Goal: Information Seeking & Learning: Stay updated

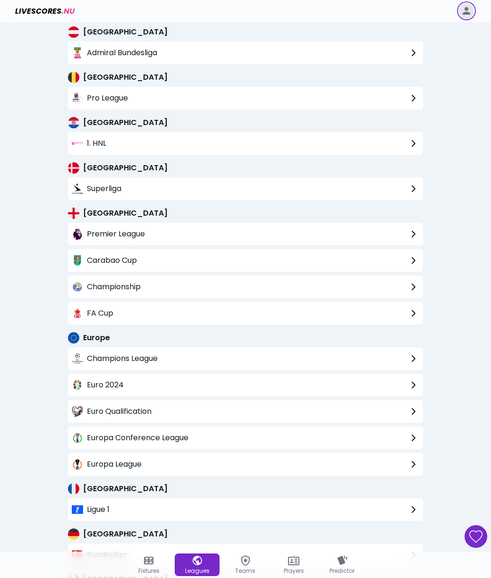
click at [36, 8] on span "Livescores" at bounding box center [38, 11] width 46 height 11
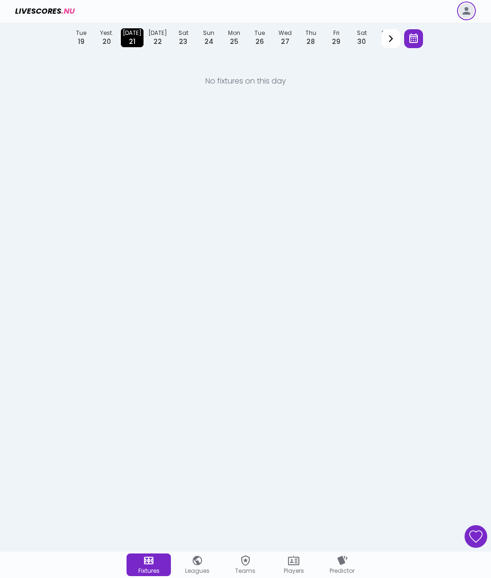
click at [473, 542] on icon at bounding box center [475, 536] width 15 height 15
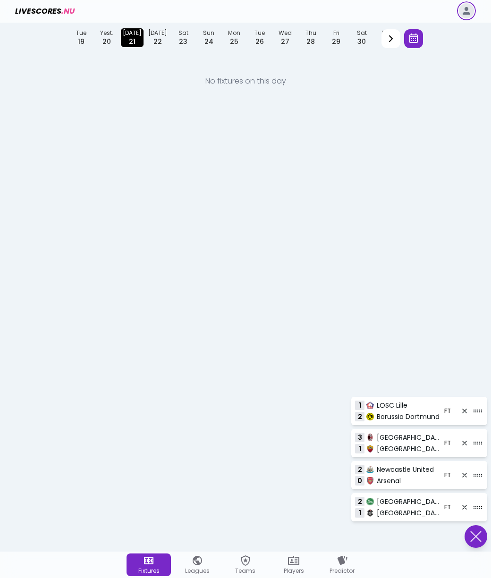
click at [476, 540] on icon at bounding box center [476, 536] width 13 height 11
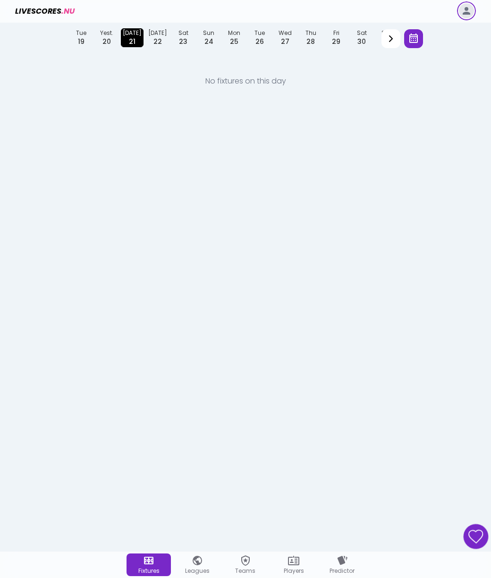
click at [476, 540] on icon at bounding box center [476, 536] width 15 height 13
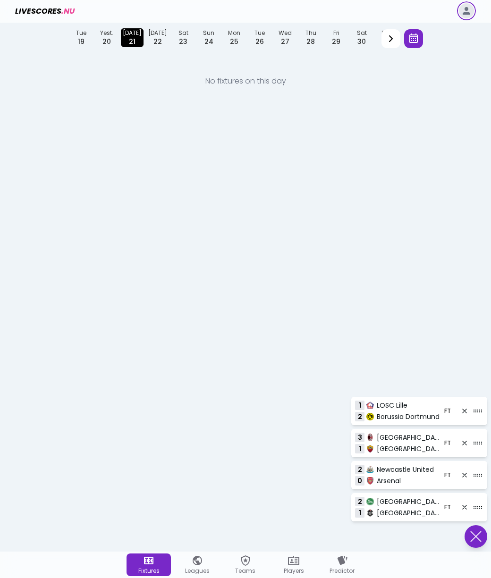
click at [477, 539] on icon at bounding box center [476, 537] width 10 height 10
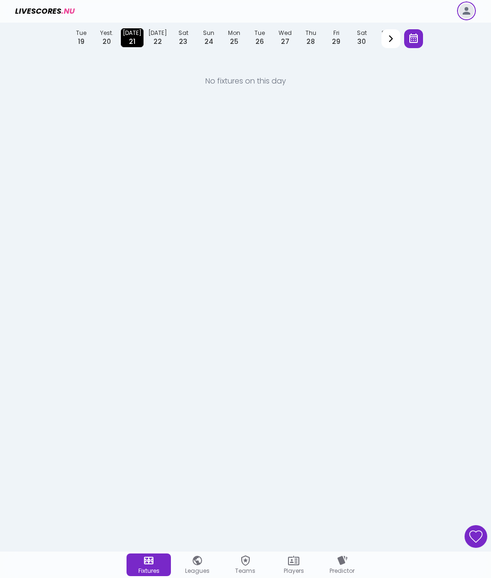
click at [474, 539] on icon at bounding box center [476, 536] width 13 height 11
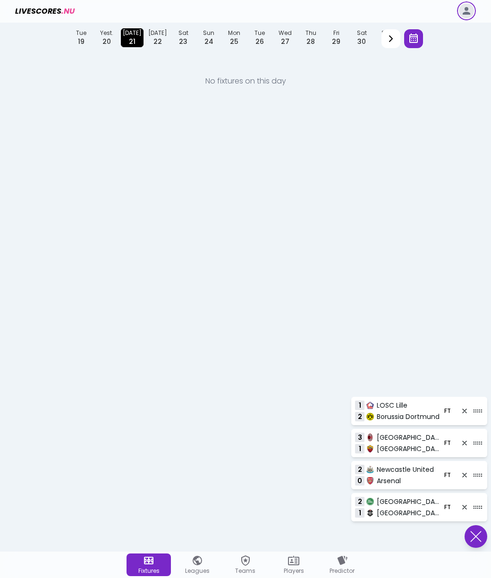
drag, startPoint x: 484, startPoint y: 479, endPoint x: 482, endPoint y: 437, distance: 42.5
click at [482, 437] on ul "LOSC Lille Borussia Dortmund 1 2 FT Milan Roma 3 1 FT Newcastle United Arsenal …" at bounding box center [419, 459] width 136 height 125
drag, startPoint x: 475, startPoint y: 475, endPoint x: 474, endPoint y: 443, distance: 32.6
click at [479, 540] on icon at bounding box center [476, 537] width 10 height 10
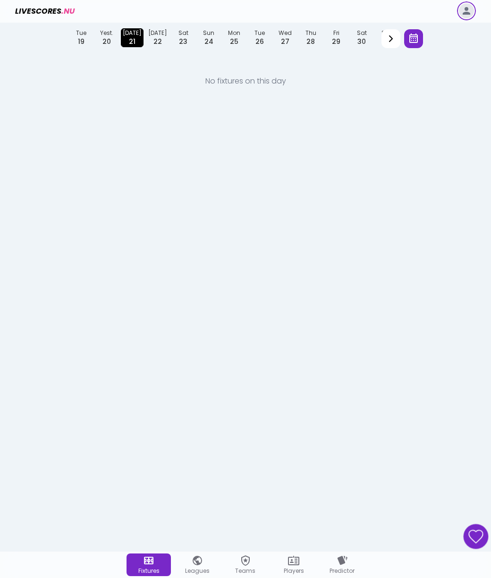
click at [477, 541] on icon at bounding box center [476, 537] width 14 height 13
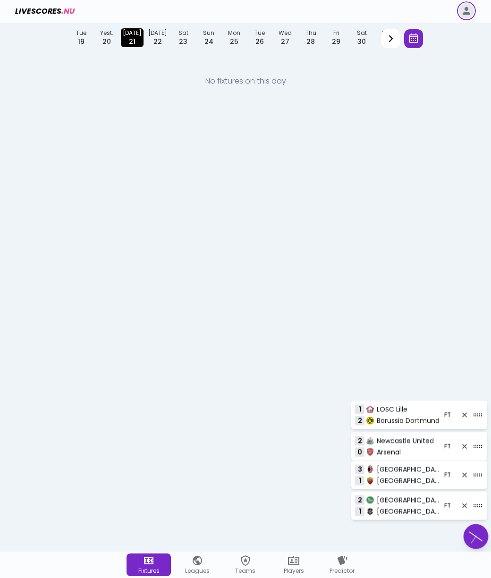
click at [476, 543] on icon at bounding box center [476, 536] width 16 height 15
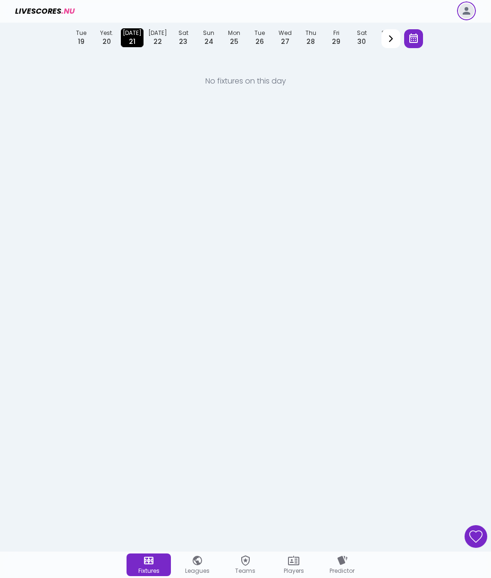
click at [476, 542] on icon at bounding box center [476, 536] width 13 height 11
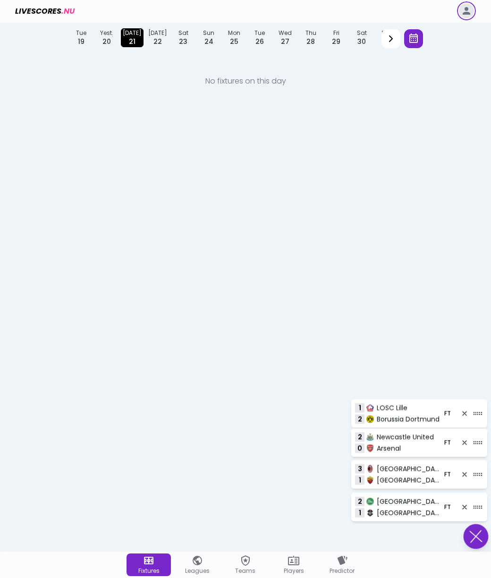
click at [475, 542] on icon at bounding box center [475, 537] width 15 height 14
